Goal: Transaction & Acquisition: Purchase product/service

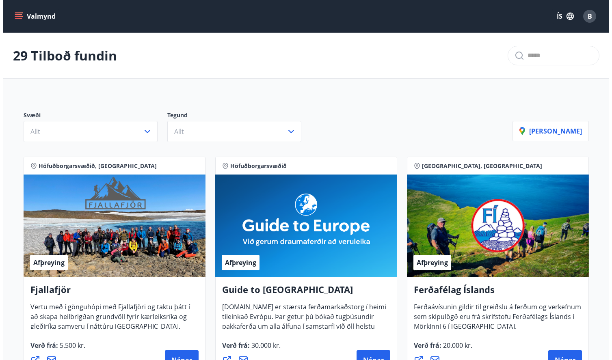
scroll to position [325, 0]
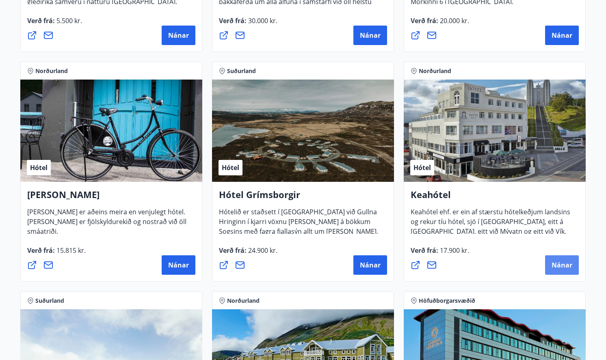
click at [565, 262] on span "Nánar" at bounding box center [562, 265] width 21 height 9
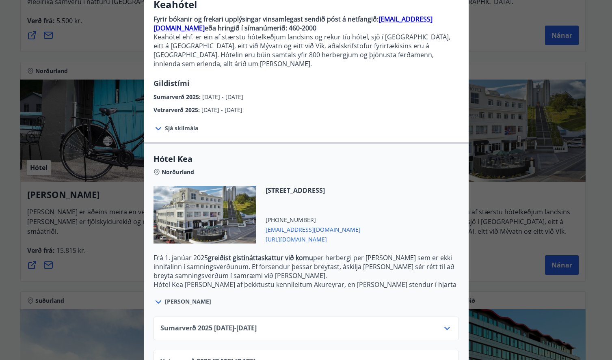
scroll to position [94, 0]
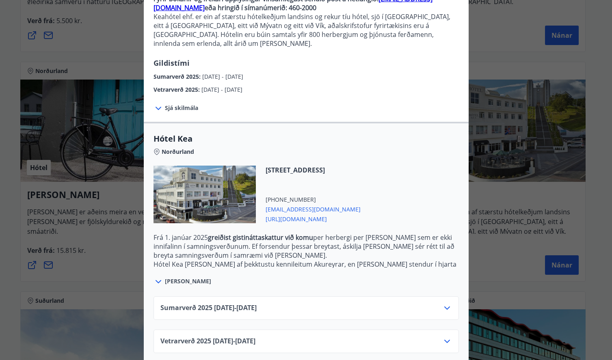
click at [443, 304] on icon at bounding box center [448, 309] width 10 height 10
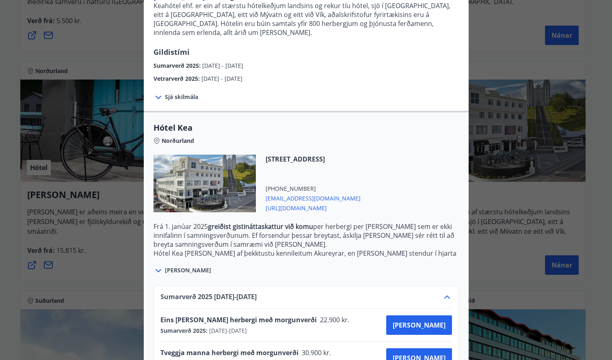
scroll to position [160, 0]
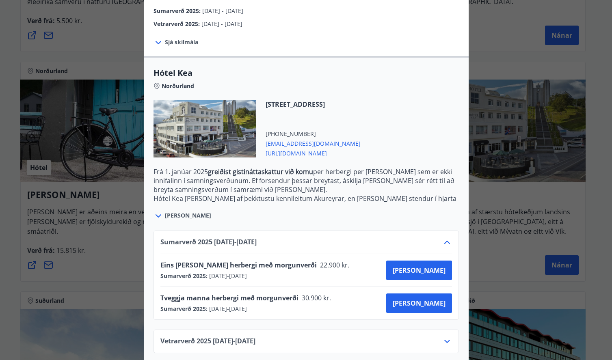
click at [445, 337] on icon at bounding box center [448, 342] width 10 height 10
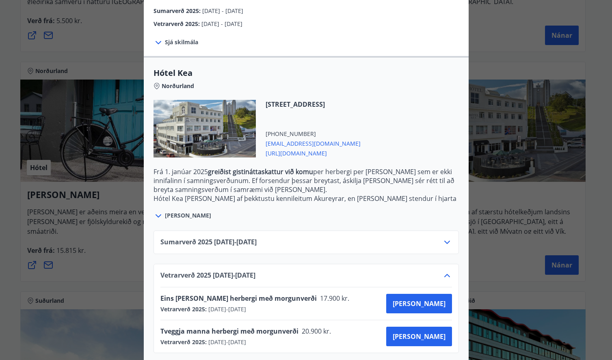
click at [443, 238] on icon at bounding box center [448, 243] width 10 height 10
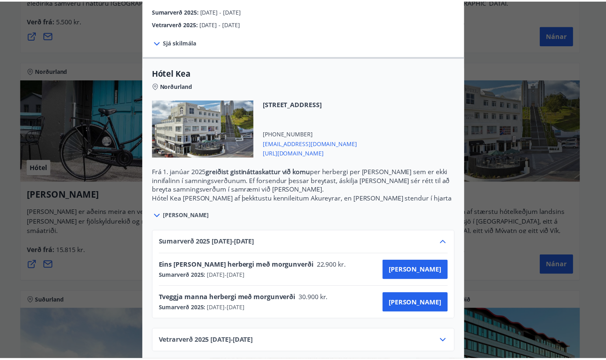
scroll to position [0, 0]
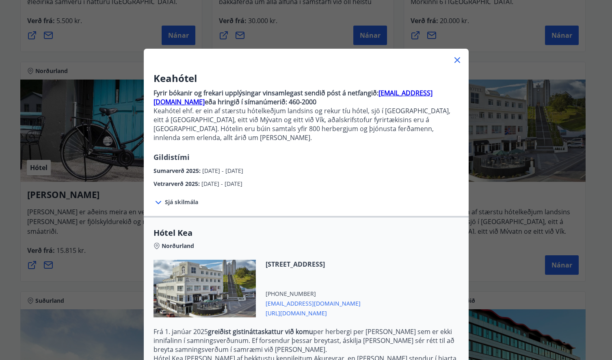
click at [459, 57] on icon at bounding box center [458, 60] width 10 height 10
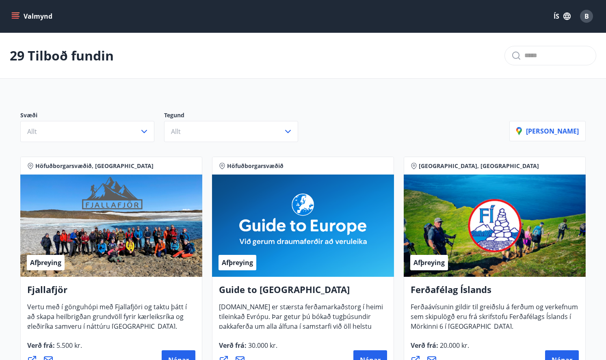
drag, startPoint x: 514, startPoint y: 222, endPoint x: 13, endPoint y: 15, distance: 542.7
click at [13, 15] on icon "menu" at bounding box center [15, 14] width 7 height 1
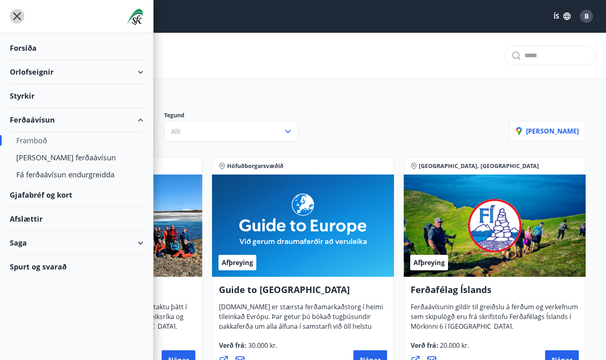
click at [13, 15] on icon "menu" at bounding box center [17, 16] width 15 height 15
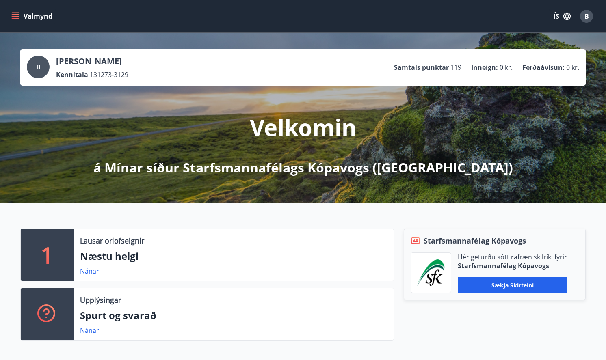
click at [11, 15] on button "Valmynd" at bounding box center [33, 16] width 46 height 15
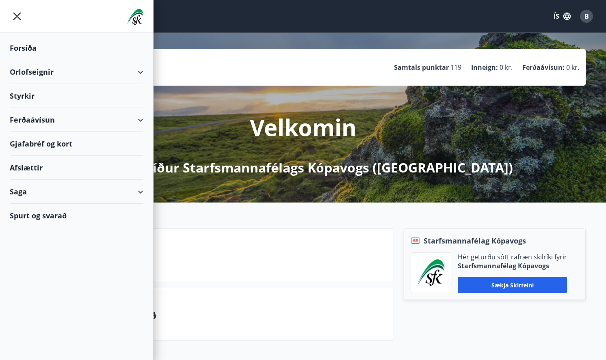
click at [140, 119] on div "Ferðaávísun" at bounding box center [77, 120] width 134 height 24
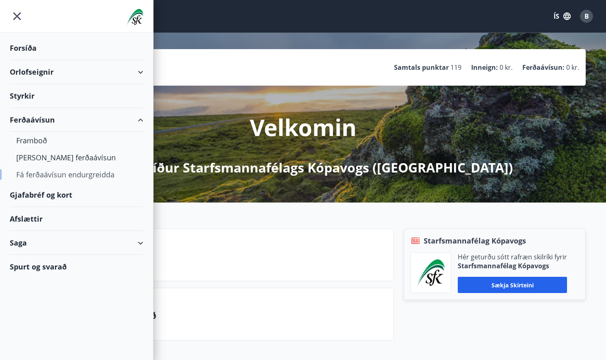
click at [33, 173] on div "Fá ferðaávísun endurgreidda" at bounding box center [76, 174] width 121 height 17
click at [30, 119] on div "Ferðaávísun" at bounding box center [77, 120] width 134 height 24
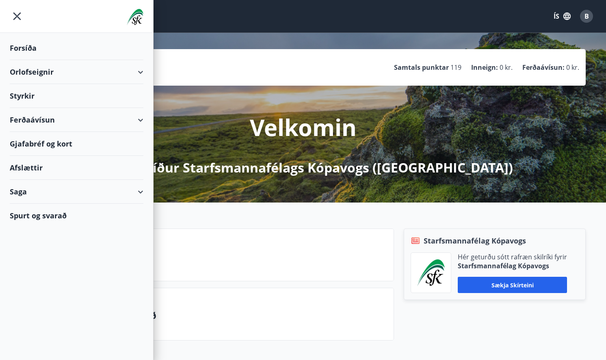
click at [28, 119] on div "Ferðaávísun" at bounding box center [77, 120] width 134 height 24
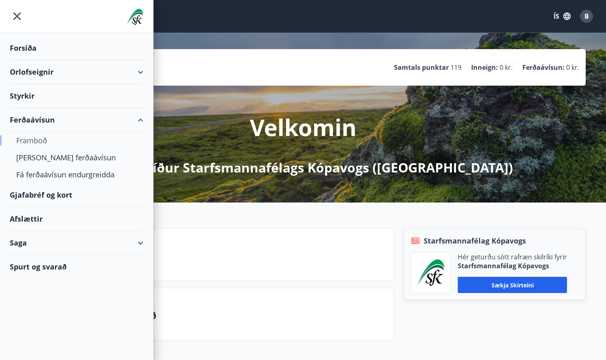
click at [27, 141] on div "Framboð" at bounding box center [76, 140] width 121 height 17
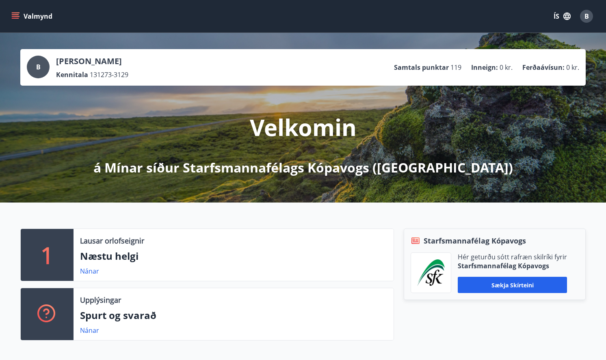
click at [13, 15] on icon "menu" at bounding box center [15, 14] width 7 height 1
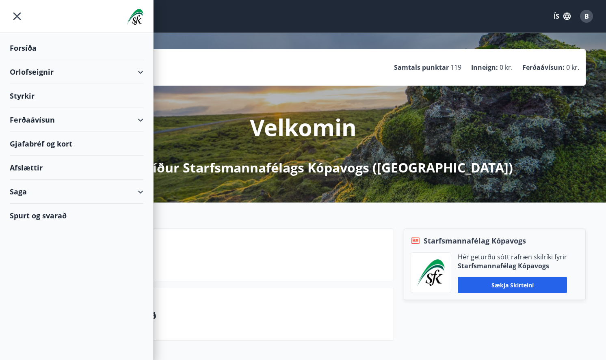
click at [31, 117] on div "Ferðaávísun" at bounding box center [77, 120] width 134 height 24
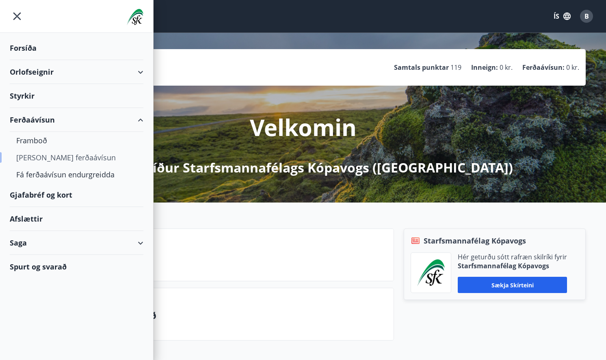
click at [42, 162] on div "[PERSON_NAME] ferðaávísun" at bounding box center [76, 157] width 121 height 17
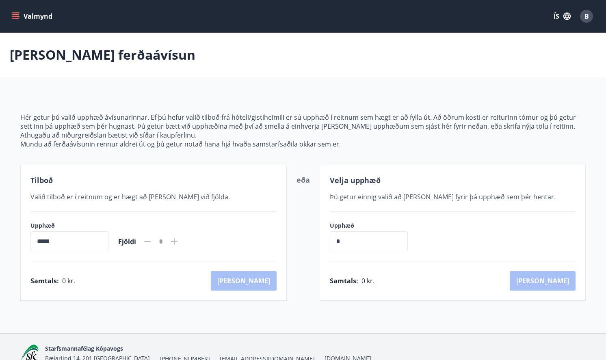
click at [174, 196] on span "Valið tilboð er í reitnum og er hægt að [PERSON_NAME] við fjölda." at bounding box center [130, 197] width 200 height 9
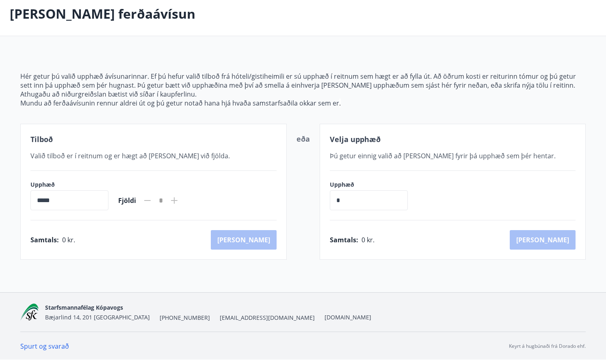
scroll to position [41, 0]
